Goal: Task Accomplishment & Management: Complete application form

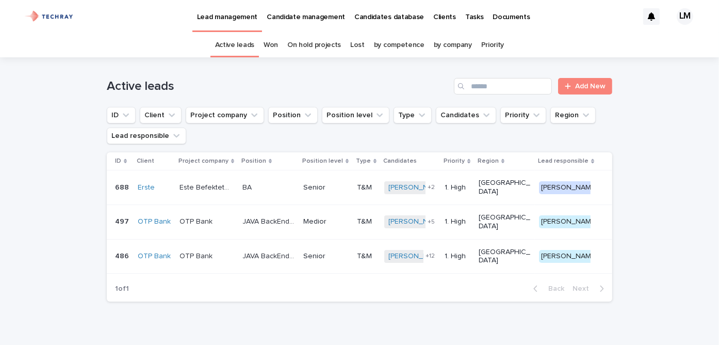
click at [387, 15] on p "Candidates database" at bounding box center [389, 11] width 70 height 22
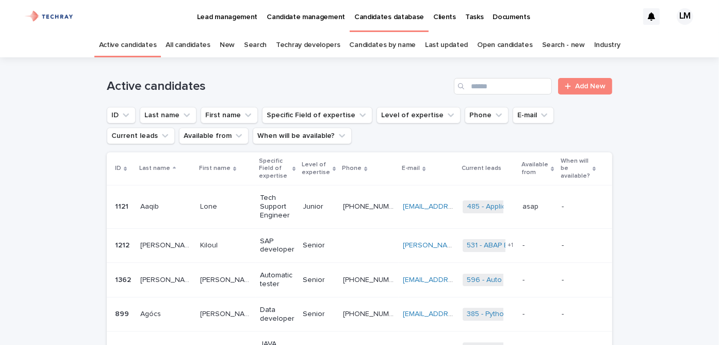
click at [232, 46] on link "New" at bounding box center [227, 45] width 15 height 24
